Goal: Information Seeking & Learning: Learn about a topic

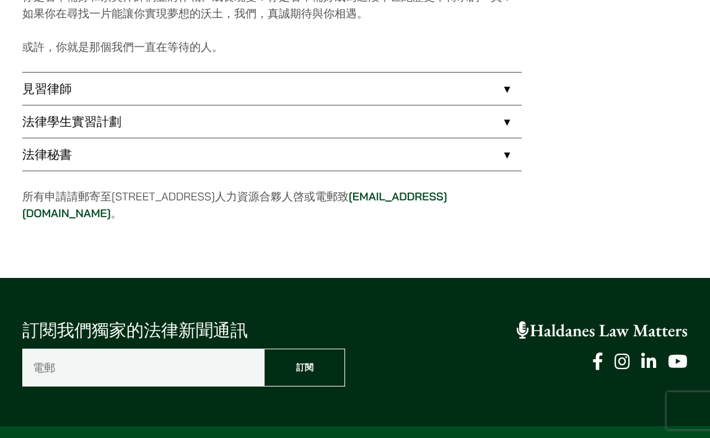
scroll to position [1003, 0]
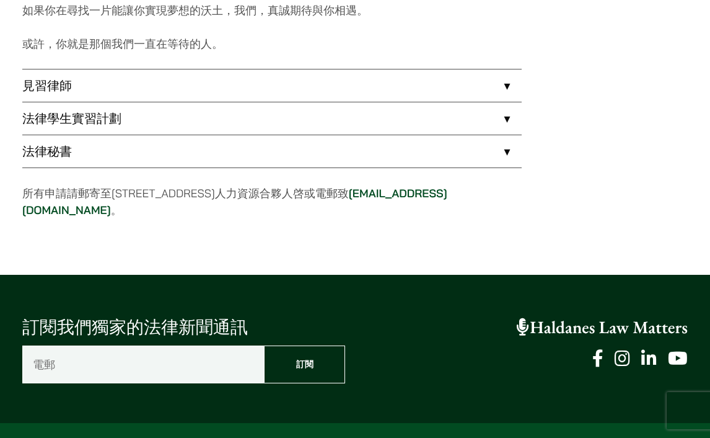
click at [143, 135] on link "法律秘書" at bounding box center [272, 151] width 500 height 32
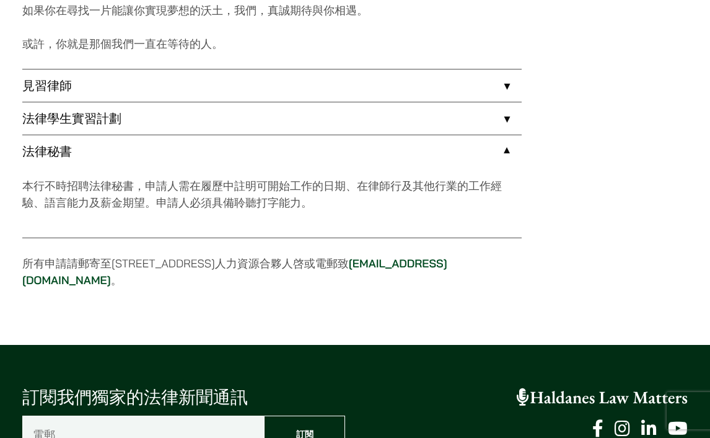
click at [136, 125] on link "法律學生實習計劃" at bounding box center [272, 118] width 500 height 32
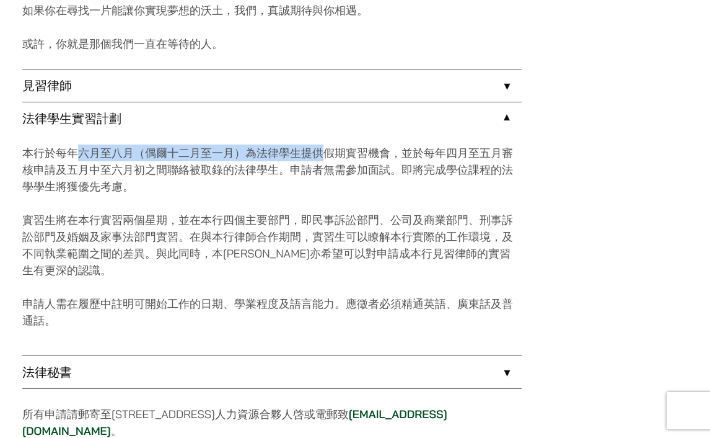
drag, startPoint x: 74, startPoint y: 153, endPoint x: 324, endPoint y: 156, distance: 249.8
click at [325, 156] on p "本行於每年六月至八月（偶爾十二月至一月）為法律學生提供假期實習機會，並於每年四月至五月審核申請及五月中至六月初之間聯絡被取錄的法律學生。申請者無需參加面試。即…" at bounding box center [272, 169] width 500 height 50
click at [309, 170] on p "本行於每年六月至八月（偶爾十二月至一月）為法律學生提供假期實習機會，並於每年四月至五月審核申請及五月中至六月初之間聯絡被取錄的法律學生。申請者無需參加面試。即…" at bounding box center [272, 169] width 500 height 50
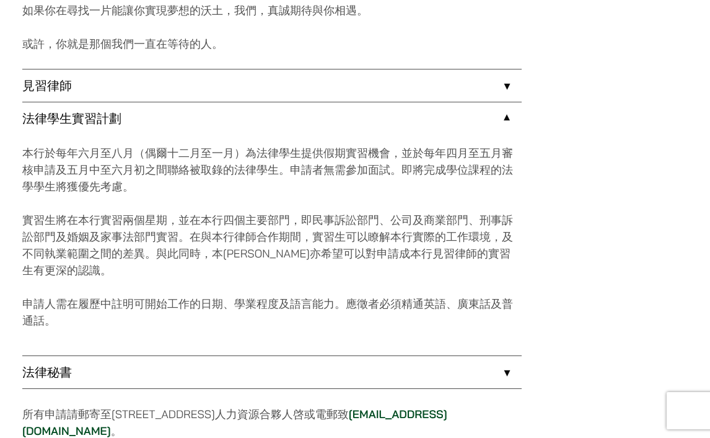
click at [261, 255] on p "實習生將在本行實習兩個星期，並在本行四個主要部門，即民事訴訟部門、公司及商業部門、刑事訴訟部門及婚姻及家事法部門實習。在與本行律師合作期間，實習生可以瞭解本行…" at bounding box center [272, 244] width 500 height 67
click at [262, 257] on p "實習生將在本行實習兩個星期，並在本行四個主要部門，即民事訴訟部門、公司及商業部門、刑事訴訟部門及婚姻及家事法部門實習。在與本行律師合作期間，實習生可以瞭解本行…" at bounding box center [272, 244] width 500 height 67
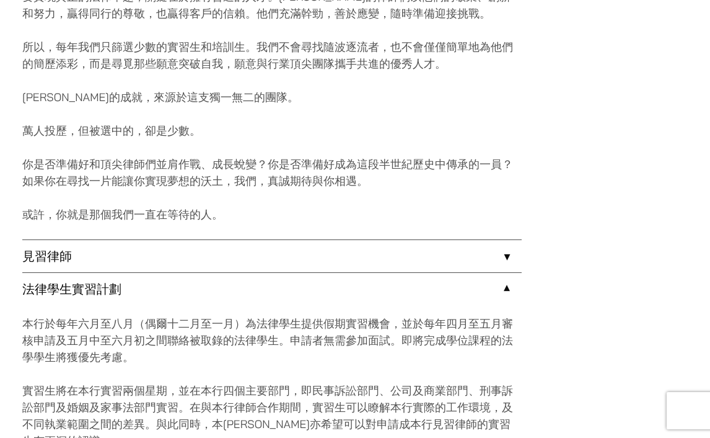
scroll to position [899, 0]
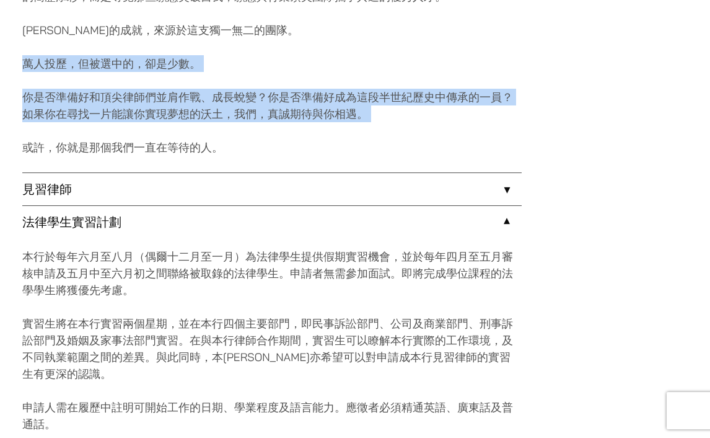
drag, startPoint x: 27, startPoint y: 64, endPoint x: 195, endPoint y: 128, distance: 179.7
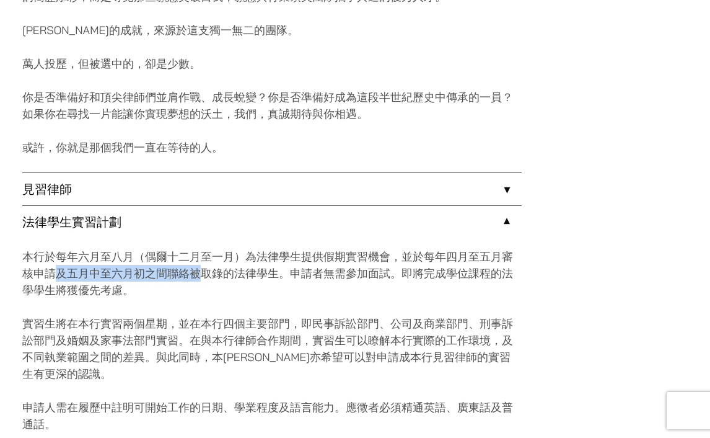
drag, startPoint x: 56, startPoint y: 275, endPoint x: 196, endPoint y: 279, distance: 140.7
click at [196, 279] on p "本行於每年六月至八月（偶爾十二月至一月）為法律學生提供假期實習機會，並於每年四月至五月審核申請及五月中至六月初之間聯絡被取錄的法律學生。申請者無需參加面試。即…" at bounding box center [272, 273] width 500 height 50
drag, startPoint x: 407, startPoint y: 254, endPoint x: 152, endPoint y: 271, distance: 254.6
click at [153, 271] on p "本行於每年六月至八月（偶爾十二月至一月）為法律學生提供假期實習機會，並於每年四月至五月審核申請及五月中至六月初之間聯絡被取錄的法律學生。申請者無需參加面試。即…" at bounding box center [272, 273] width 500 height 50
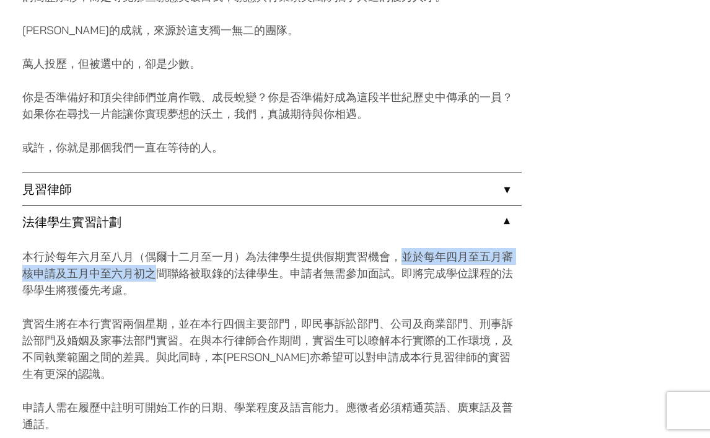
click at [152, 271] on p "本行於每年六月至八月（偶爾十二月至一月）為法律學生提供假期實習機會，並於每年四月至五月審核申請及五月中至六月初之間聯絡被取錄的法律學生。申請者無需參加面試。即…" at bounding box center [272, 273] width 500 height 50
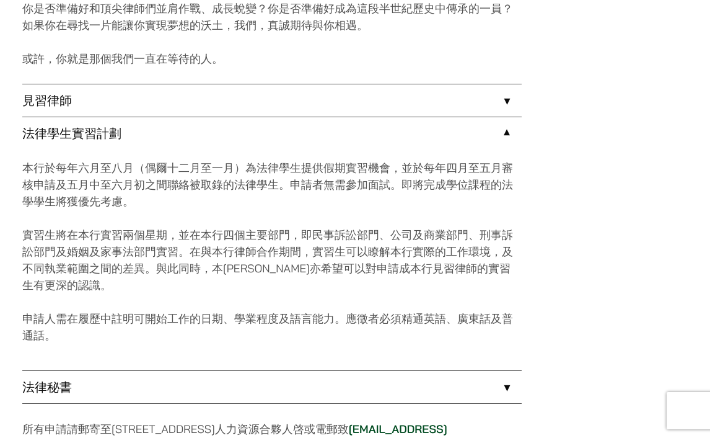
scroll to position [990, 0]
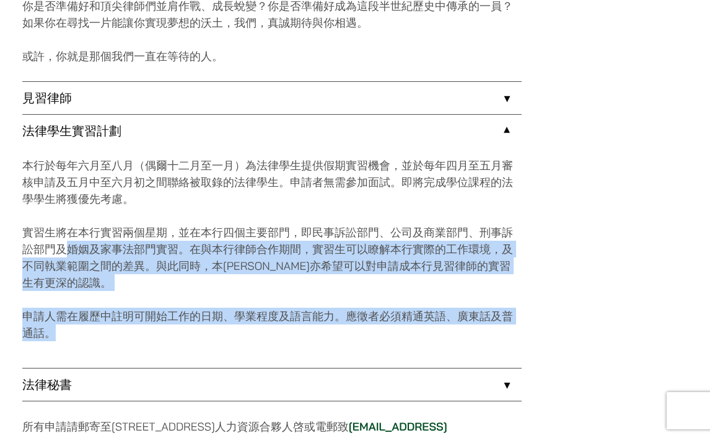
drag, startPoint x: 68, startPoint y: 239, endPoint x: 279, endPoint y: 327, distance: 228.9
click at [281, 330] on div "本行於每年六月至八月（偶爾十二月至一月）為法律學生提供假期實習機會，並於每年四月至五月審核申請及五月中至六月初之間聯絡被取錄的法律學生。申請者無需參加面試。即…" at bounding box center [272, 257] width 500 height 221
click at [279, 327] on p "申請人需在履歷中註明可開始工作的日期、學業程度及語言能力。應徵者必須精通英語、廣東話及普通話。" at bounding box center [272, 323] width 500 height 33
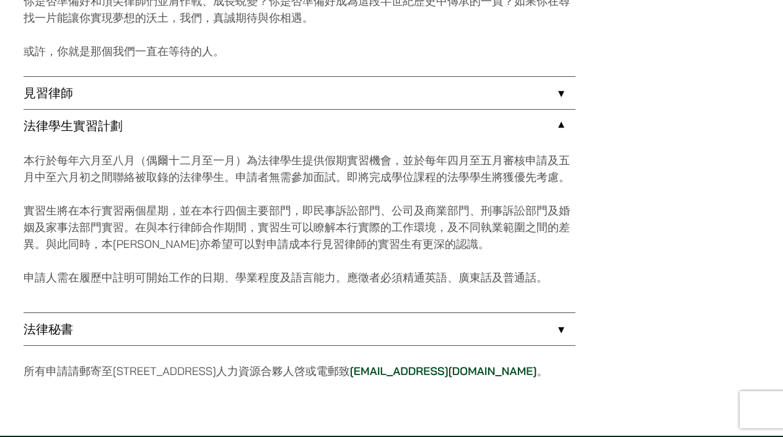
scroll to position [1063, 0]
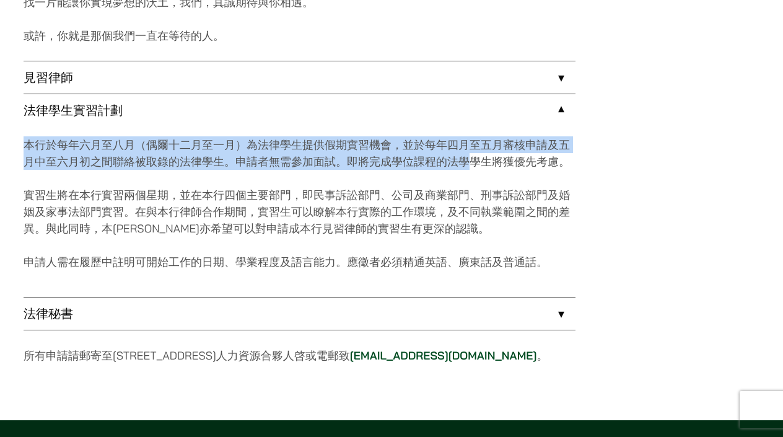
drag, startPoint x: 39, startPoint y: 134, endPoint x: 478, endPoint y: 159, distance: 439.4
click at [478, 159] on div "本行於每年六月至八月（偶爾十二月至一月）為法律學生提供假期實習機會，並於每年四月至五月審核申請及五月中至六月初之間聯絡被取錄的法律學生。申請者無需參加面試。即…" at bounding box center [300, 211] width 552 height 170
click at [478, 159] on p "本行於每年六月至八月（偶爾十二月至一月）為法律學生提供假期實習機會，並於每年四月至五月審核申請及五月中至六月初之間聯絡被取錄的法律學生。申請者無需參加面試。即…" at bounding box center [300, 152] width 552 height 33
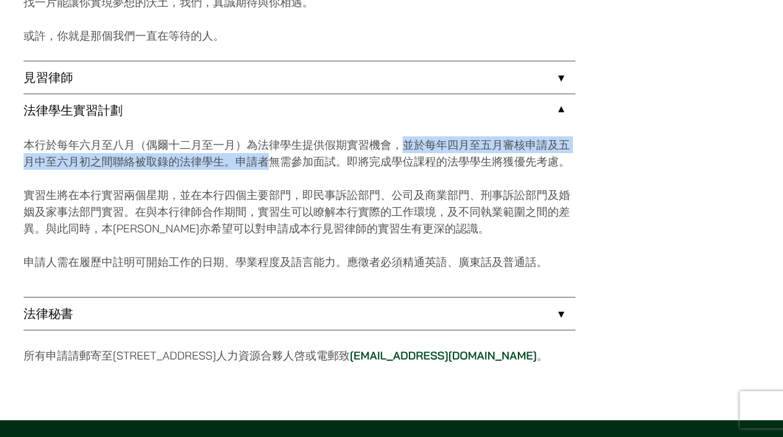
drag, startPoint x: 401, startPoint y: 142, endPoint x: 263, endPoint y: 157, distance: 138.4
click at [263, 157] on p "本行於每年六月至八月（偶爾十二月至一月）為法律學生提供假期實習機會，並於每年四月至五月審核申請及五月中至六月初之間聯絡被取錄的法律學生。申請者無需參加面試。即…" at bounding box center [300, 152] width 552 height 33
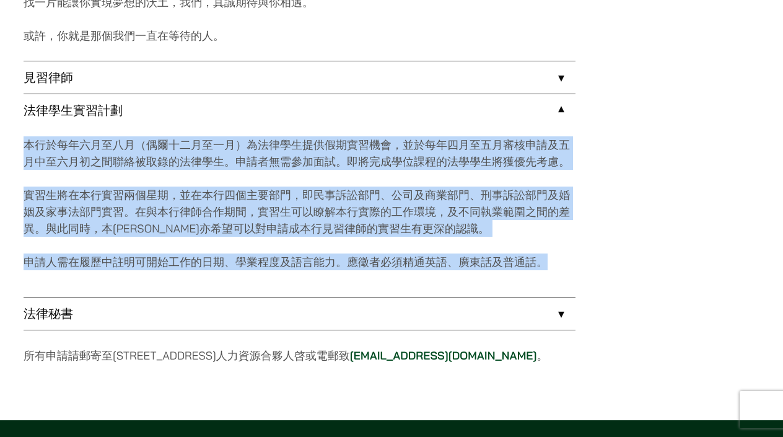
drag, startPoint x: 26, startPoint y: 142, endPoint x: 559, endPoint y: 269, distance: 547.9
click at [559, 269] on div "本行於每年六月至八月（偶爾十二月至一月）為法律學生提供假期實習機會，並於每年四月至五月審核申請及五月中至六月初之間聯絡被取錄的法律學生。申請者無需參加面試。即…" at bounding box center [300, 211] width 552 height 170
click at [559, 269] on p "申請人需在履歷中註明可開始工作的日期、學業程度及語言能力。應徵者必須精通英語、廣東話及普通話。" at bounding box center [300, 261] width 552 height 17
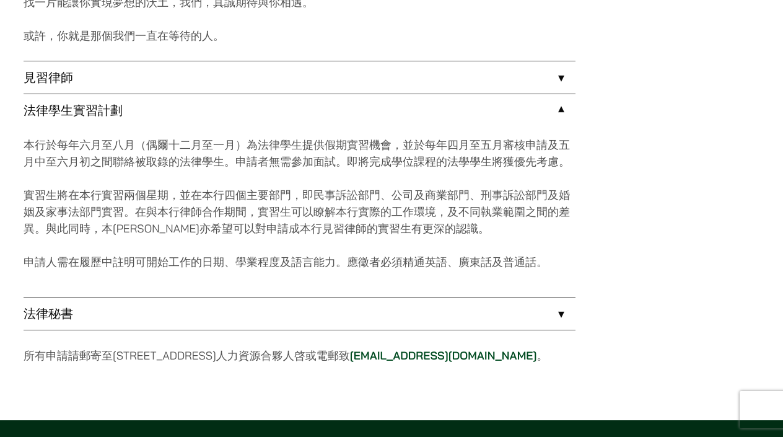
scroll to position [1070, 0]
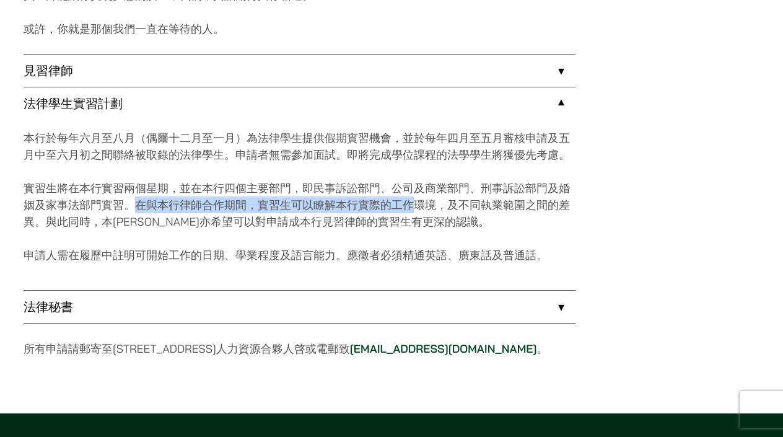
drag, startPoint x: 139, startPoint y: 204, endPoint x: 441, endPoint y: 204, distance: 302.4
click at [440, 204] on p "實習生將在本行實習兩個星期，並在本行四個主要部門，即民事訴訟部門、公司及商業部門、刑事訴訟部門及婚姻及家事法部門實習。在與本行律師合作期間，實習生可以瞭解本行…" at bounding box center [300, 205] width 552 height 50
click at [441, 204] on p "實習生將在本行實習兩個星期，並在本行四個主要部門，即民事訴訟部門、公司及商業部門、刑事訴訟部門及婚姻及家事法部門實習。在與本行律師合作期間，實習生可以瞭解本行…" at bounding box center [300, 205] width 552 height 50
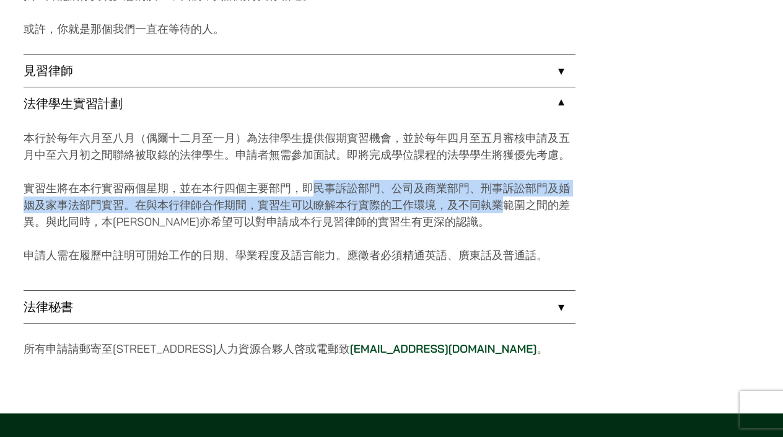
drag, startPoint x: 312, startPoint y: 187, endPoint x: 485, endPoint y: 188, distance: 172.3
click at [490, 196] on p "實習生將在本行實習兩個星期，並在本行四個主要部門，即民事訴訟部門、公司及商業部門、刑事訴訟部門及婚姻及家事法部門實習。在與本行律師合作期間，實習生可以瞭解本行…" at bounding box center [300, 205] width 552 height 50
click at [485, 188] on p "實習生將在本行實習兩個星期，並在本行四個主要部門，即民事訴訟部門、公司及商業部門、刑事訴訟部門及婚姻及家事法部門實習。在與本行律師合作期間，實習生可以瞭解本行…" at bounding box center [300, 205] width 552 height 50
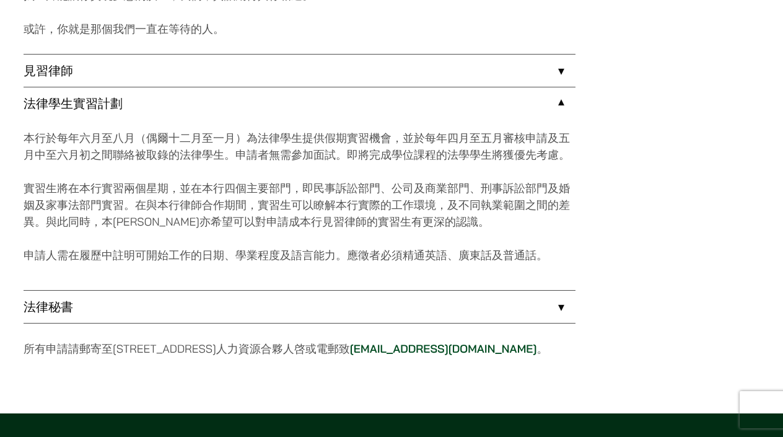
click at [462, 182] on p "實習生將在本行實習兩個星期，並在本行四個主要部門，即民事訴訟部門、公司及商業部門、刑事訴訟部門及婚姻及家事法部門實習。在與本行律師合作期間，實習生可以瞭解本行…" at bounding box center [300, 205] width 552 height 50
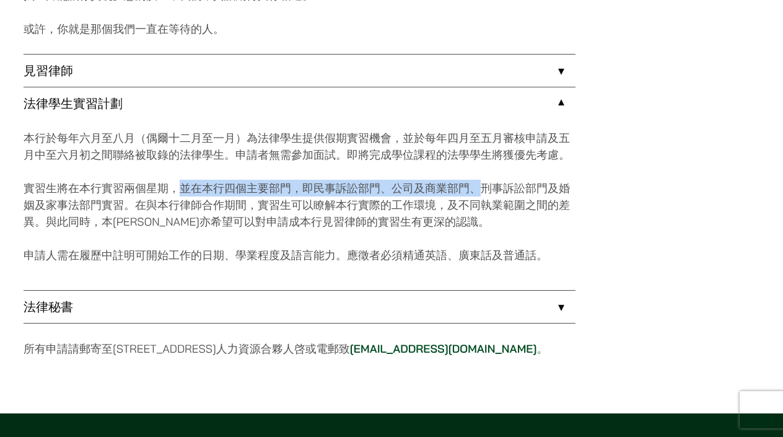
drag, startPoint x: 475, startPoint y: 191, endPoint x: 164, endPoint y: 191, distance: 311.1
click at [166, 191] on p "實習生將在本行實習兩個星期，並在本行四個主要部門，即民事訴訟部門、公司及商業部門、刑事訴訟部門及婚姻及家事法部門實習。在與本行律師合作期間，實習生可以瞭解本行…" at bounding box center [300, 205] width 552 height 50
click at [147, 224] on p "實習生將在本行實習兩個星期，並在本行四個主要部門，即民事訴訟部門、公司及商業部門、刑事訴訟部門及婚姻及家事法部門實習。在與本行律師合作期間，實習生可以瞭解本行…" at bounding box center [300, 205] width 552 height 50
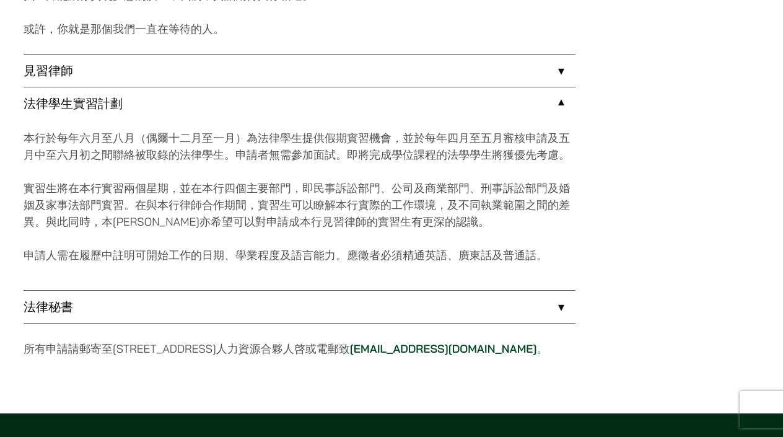
scroll to position [1109, 0]
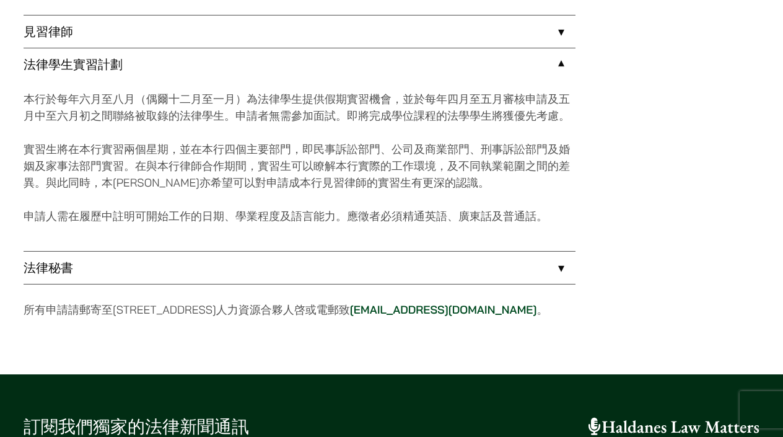
click at [78, 270] on link "法律秘書" at bounding box center [300, 268] width 552 height 32
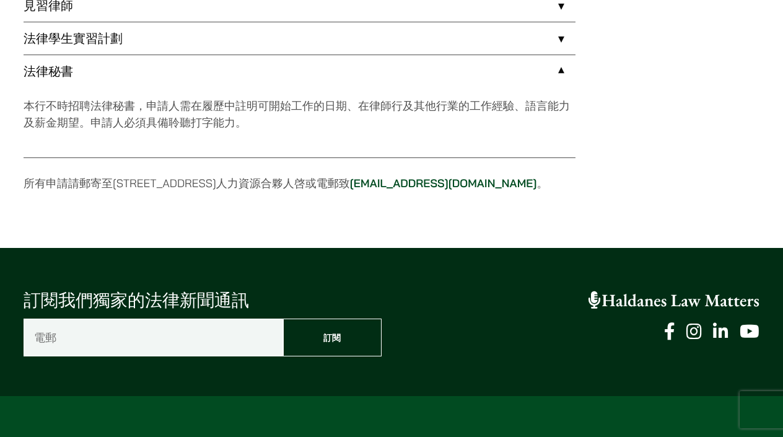
scroll to position [1154, 0]
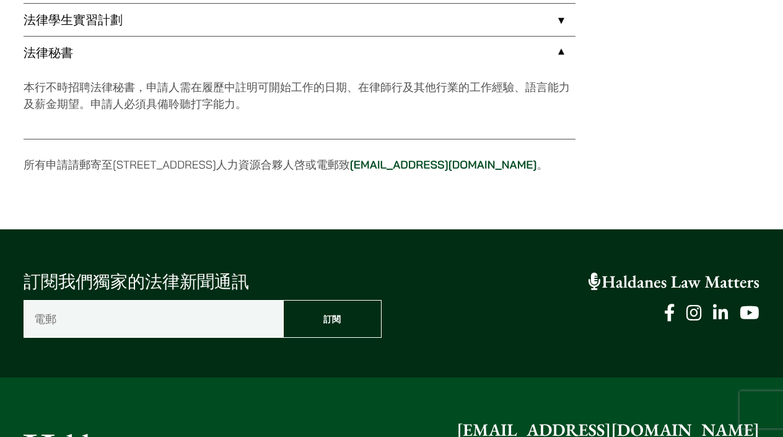
drag, startPoint x: 429, startPoint y: 162, endPoint x: 547, endPoint y: 164, distance: 117.8
click at [548, 164] on p "所有申請請郵寄至[STREET_ADDRESS]人力資源合夥人啓或電郵致 [EMAIL_ADDRESS][DOMAIN_NAME] 。" at bounding box center [300, 164] width 552 height 17
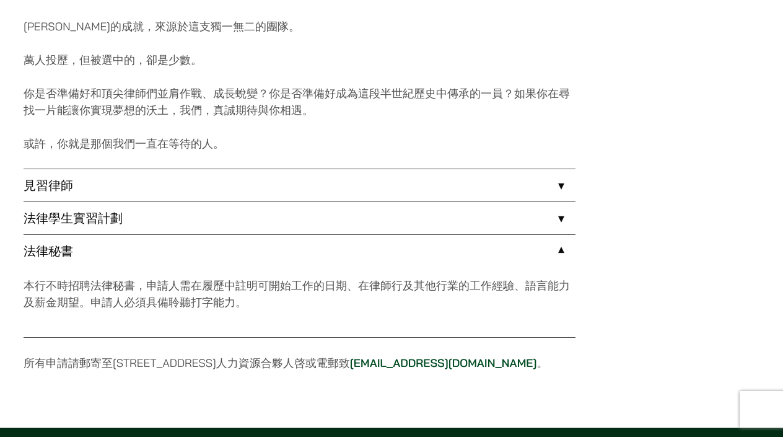
click at [362, 177] on link "見習律師" at bounding box center [300, 185] width 552 height 32
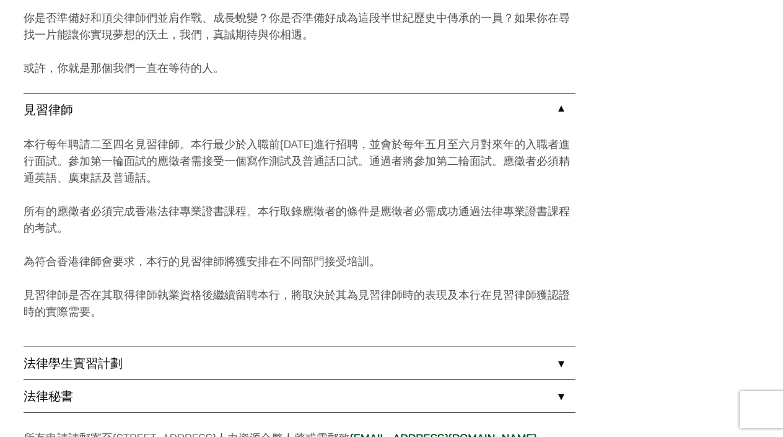
scroll to position [1078, 0]
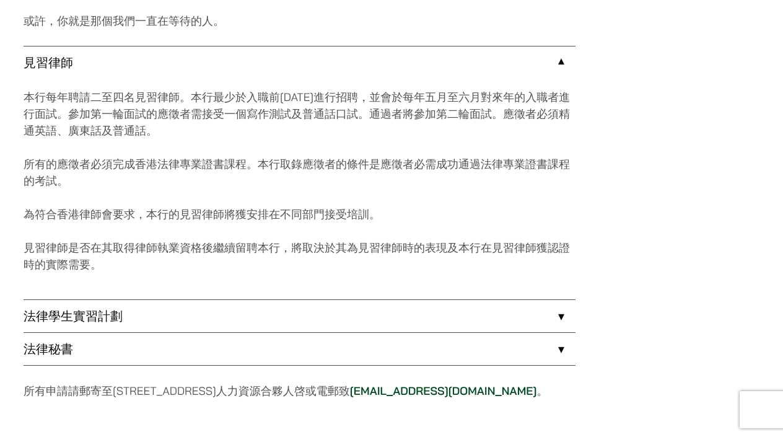
click at [322, 328] on link "法律學生實習計劃" at bounding box center [300, 316] width 552 height 32
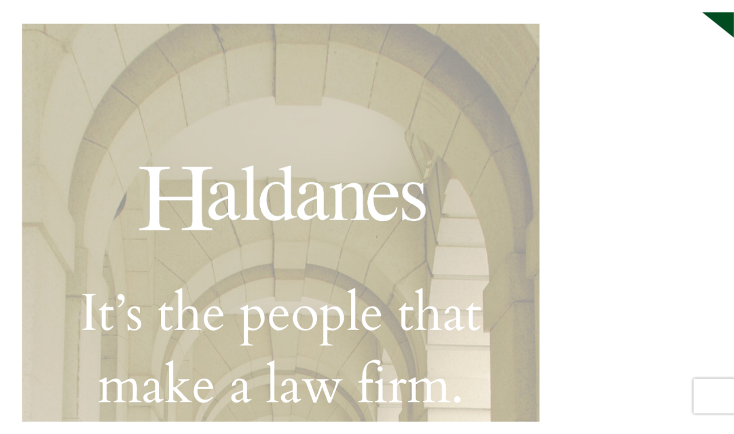
scroll to position [130, 0]
